Goal: Check status

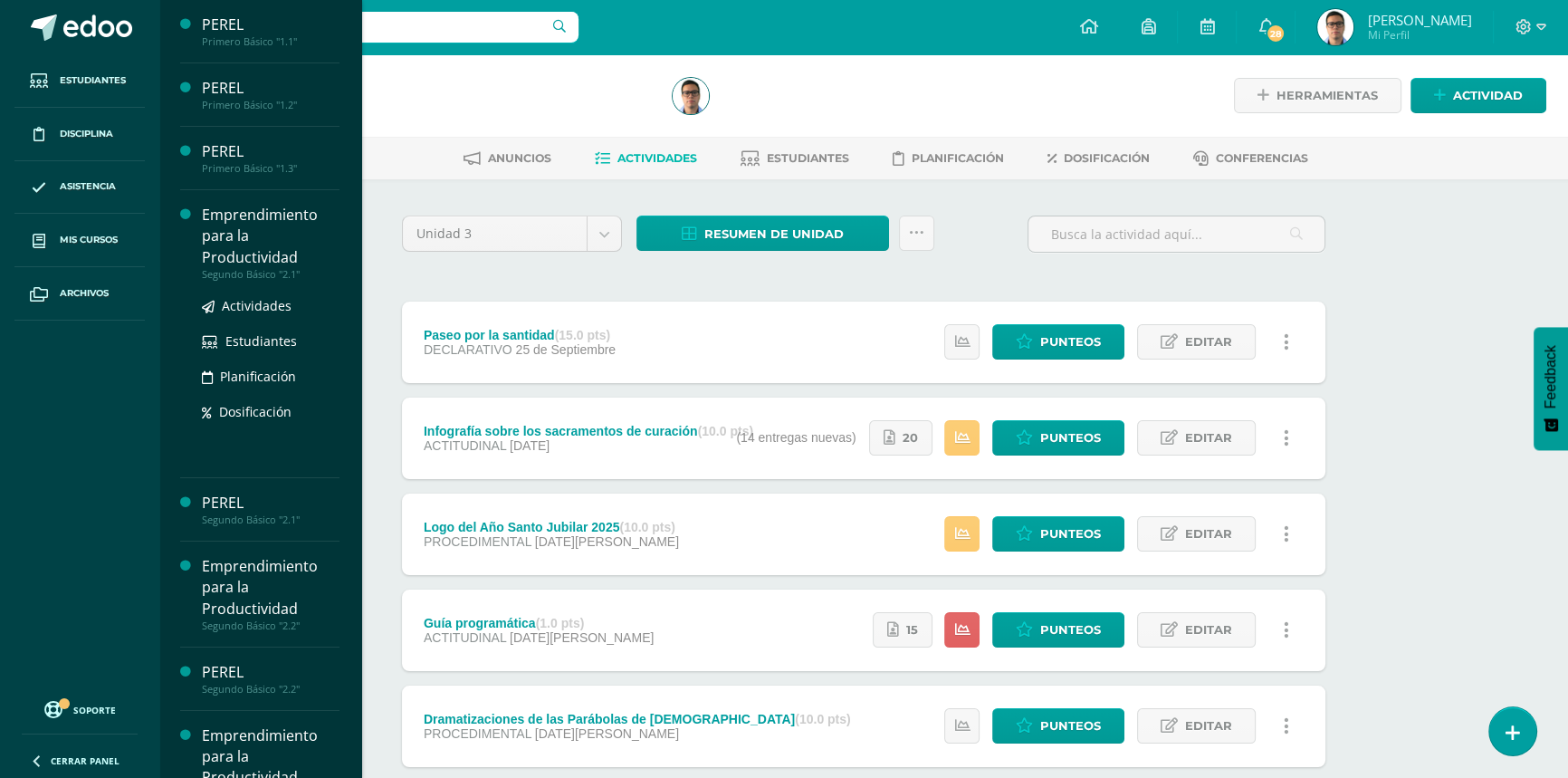
click at [259, 265] on div "Emprendimiento para la Productividad" at bounding box center [271, 236] width 137 height 63
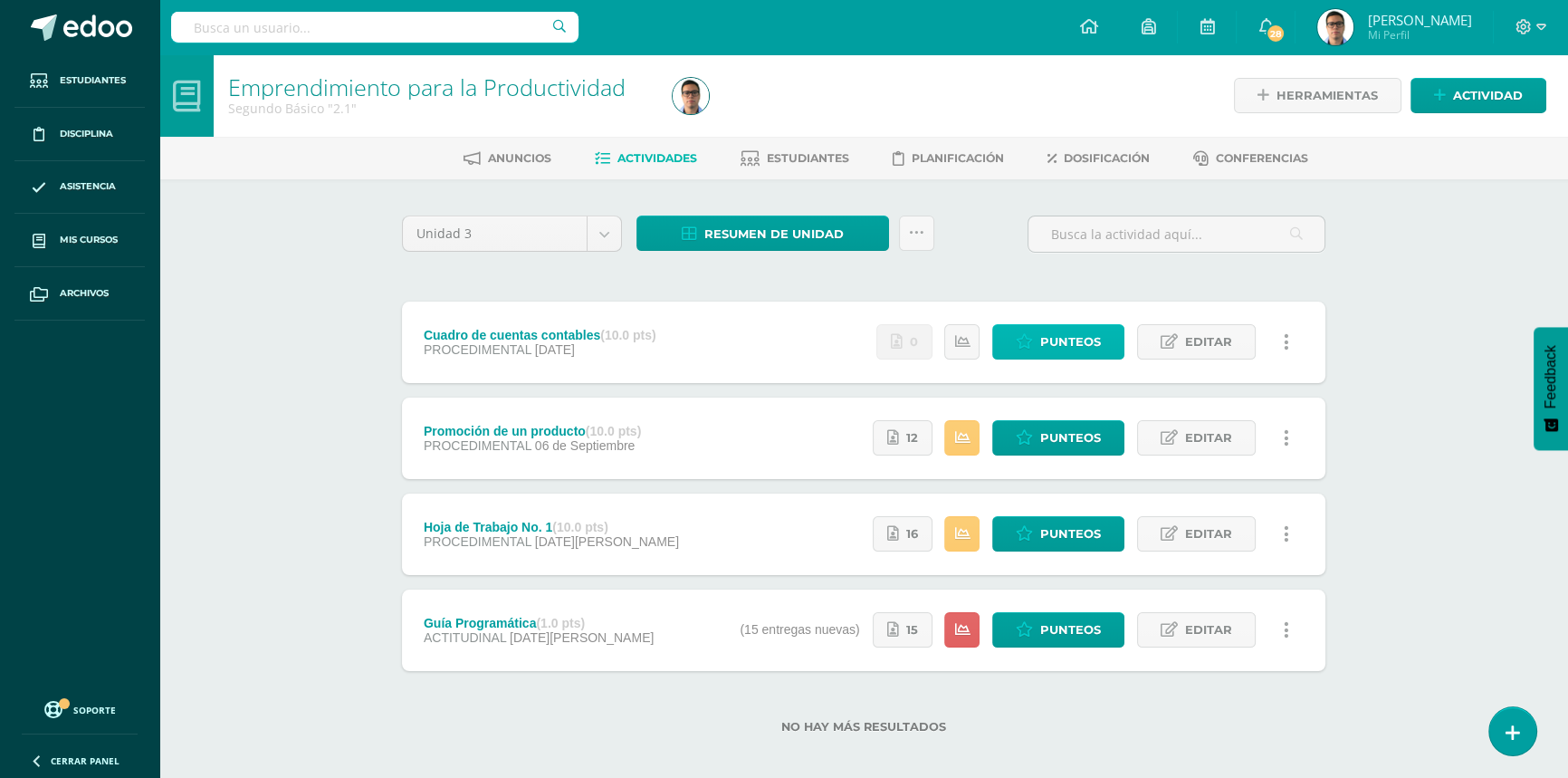
click at [1116, 339] on link "Punteos" at bounding box center [1058, 342] width 132 height 35
